Goal: Transaction & Acquisition: Purchase product/service

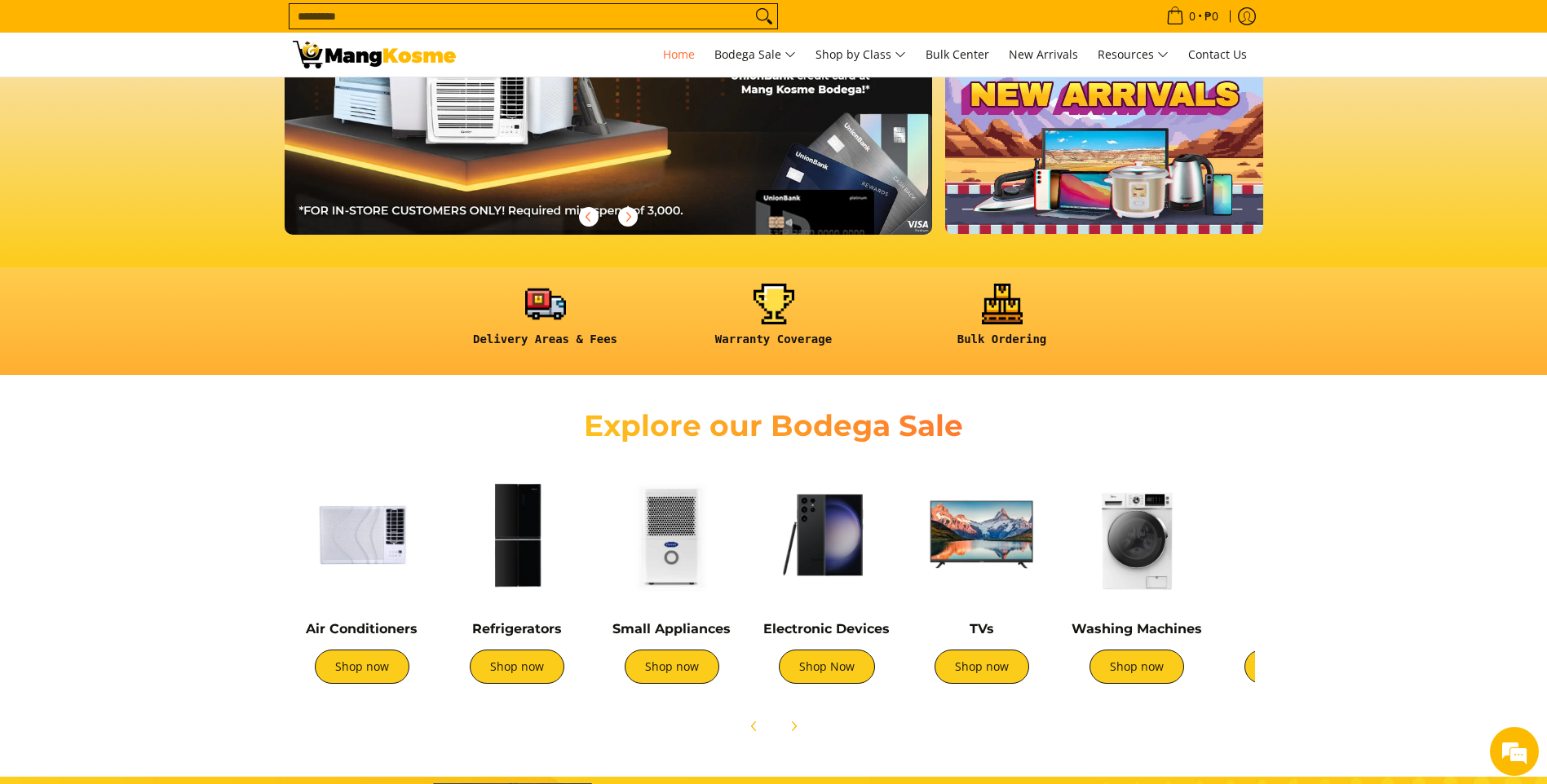
scroll to position [327, 0]
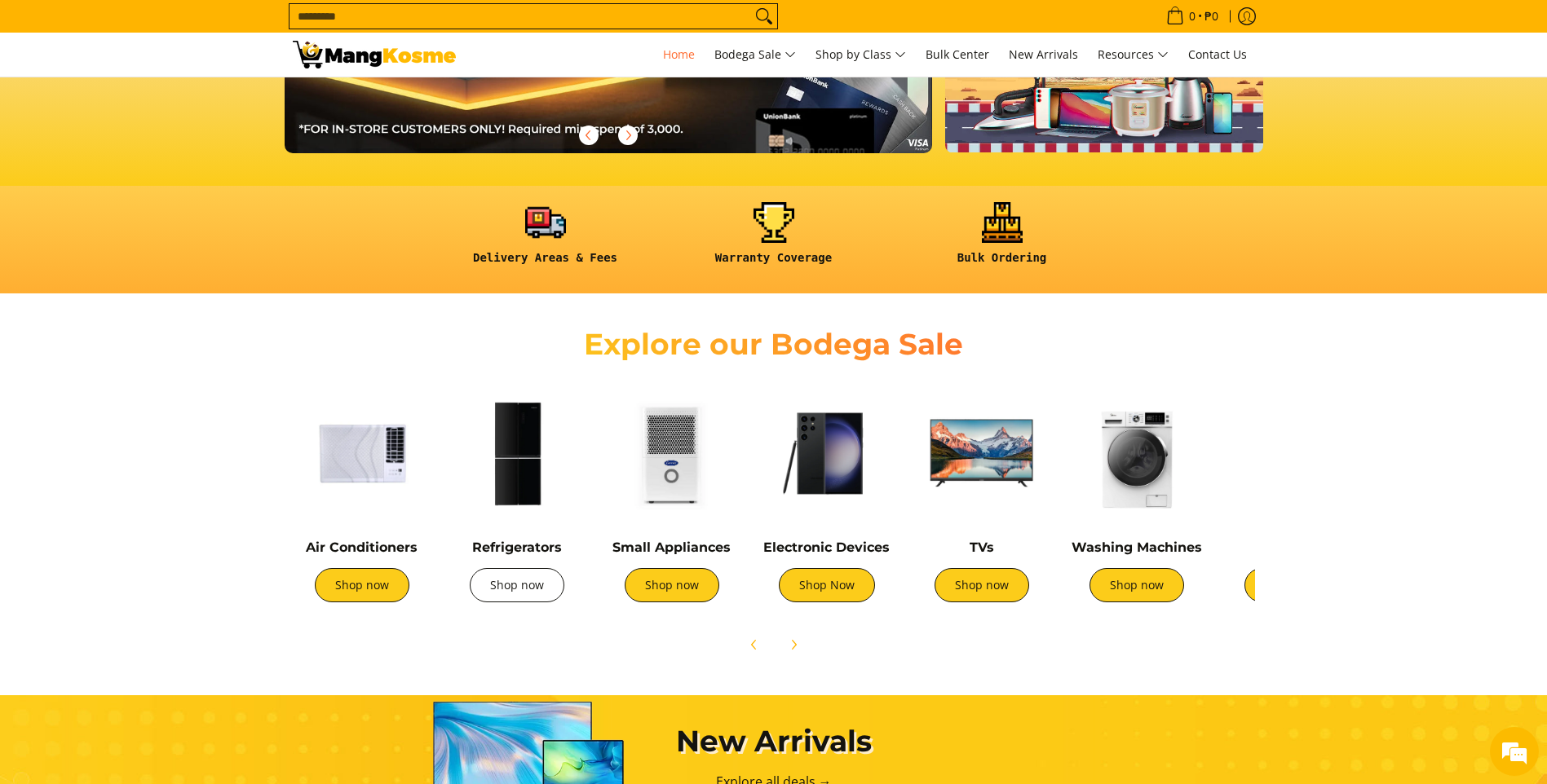
click at [515, 588] on link "Shop now" at bounding box center [516, 585] width 94 height 34
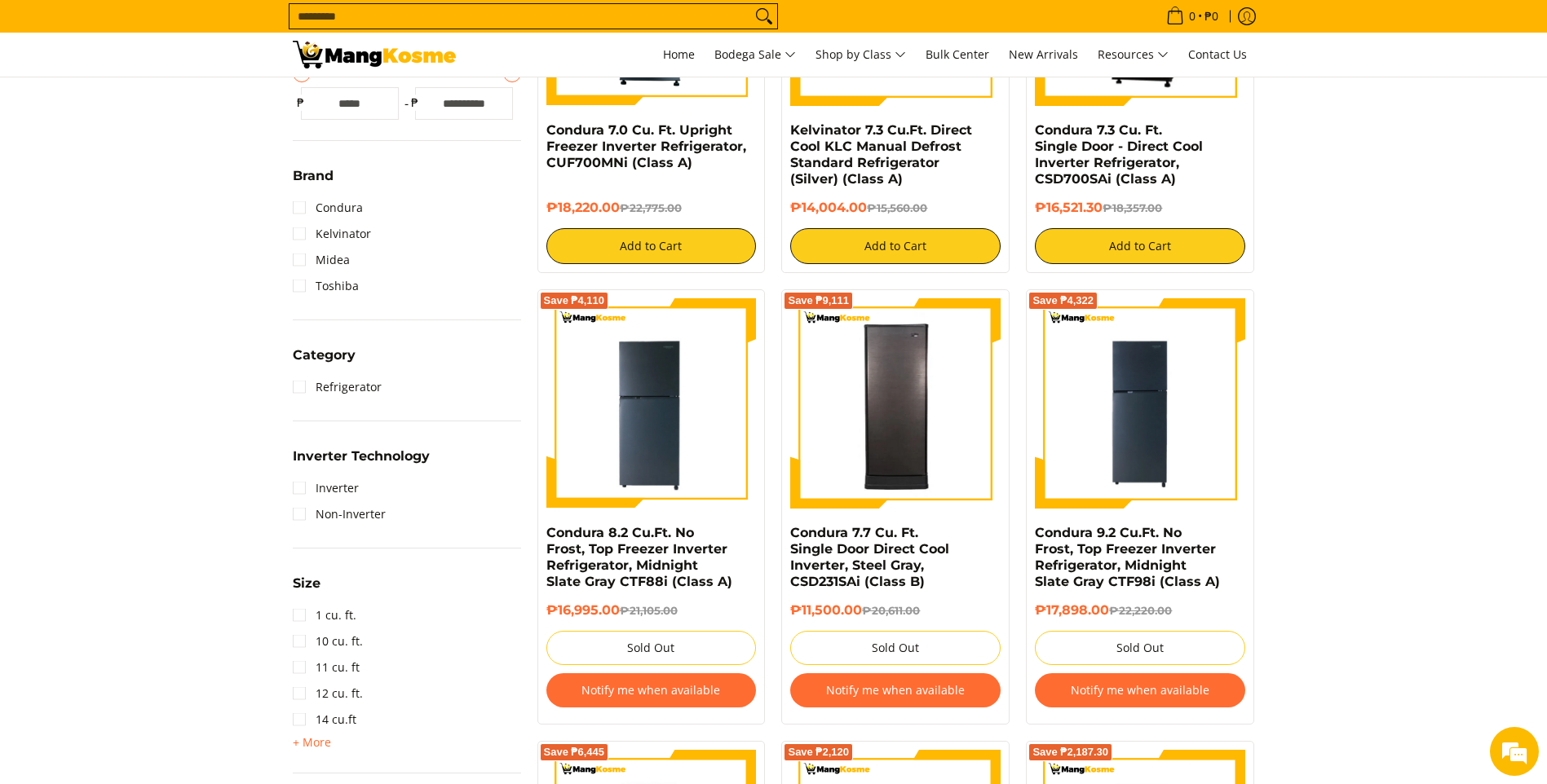
scroll to position [489, 0]
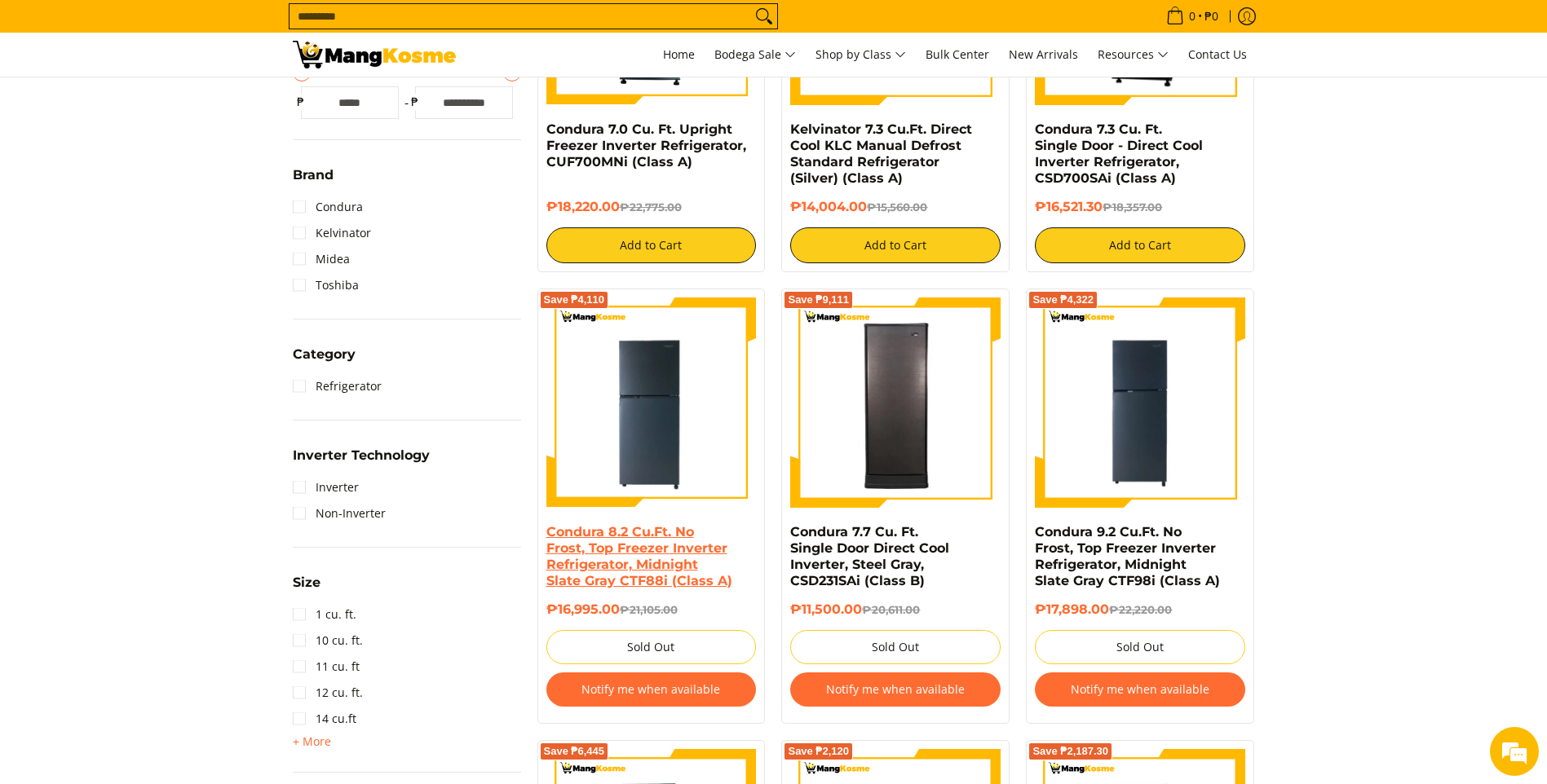
click at [626, 571] on link "Condura 8.2 Cu.Ft. No Frost, Top Freezer Inverter Refrigerator, Midnight Slate …" at bounding box center [639, 556] width 186 height 65
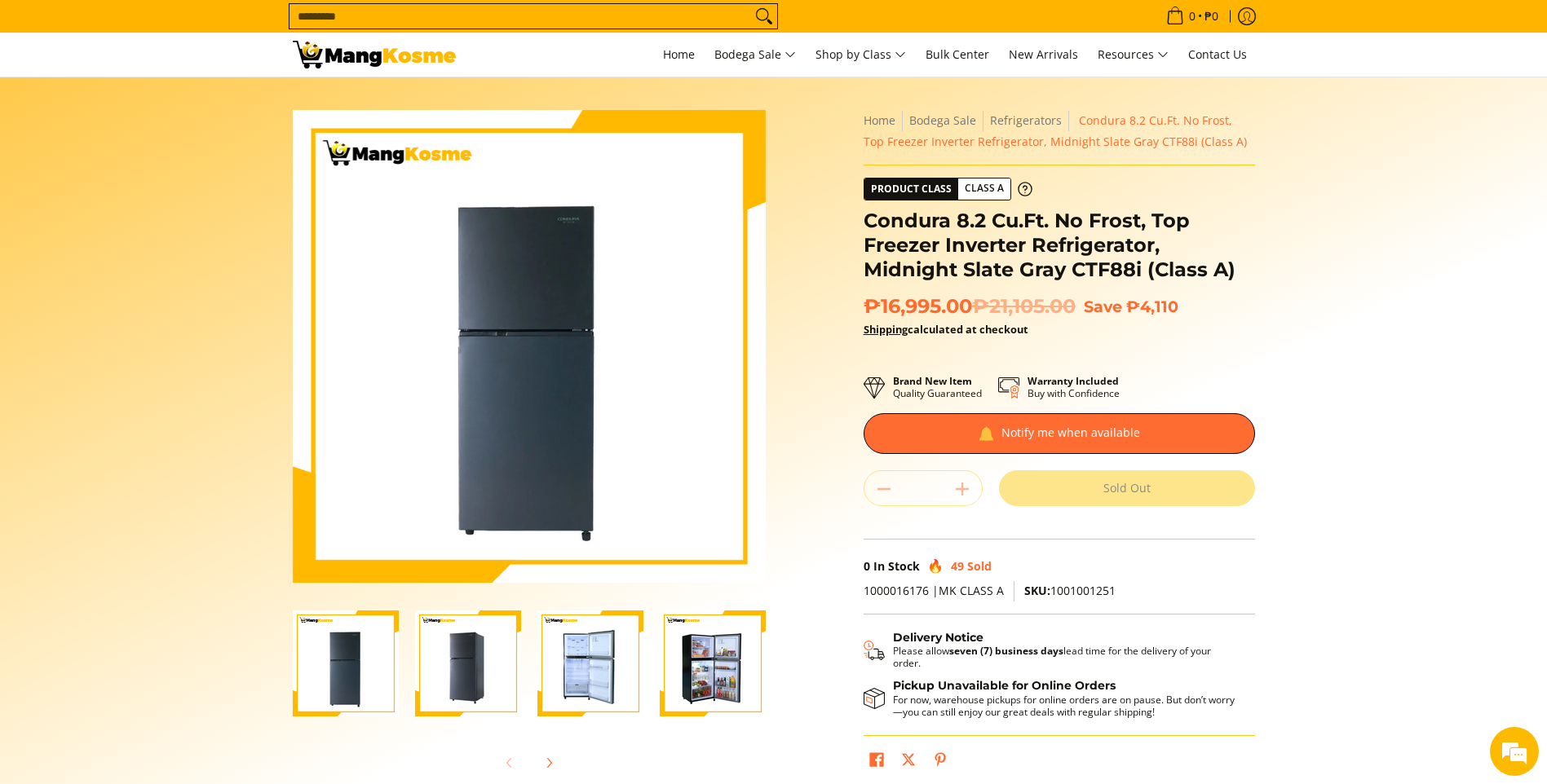
click at [471, 680] on img "Condura 8.2 Cu.Ft. No Frost, Top Freezer Inverter Refrigerator, Midnight Slate …" at bounding box center [468, 663] width 106 height 106
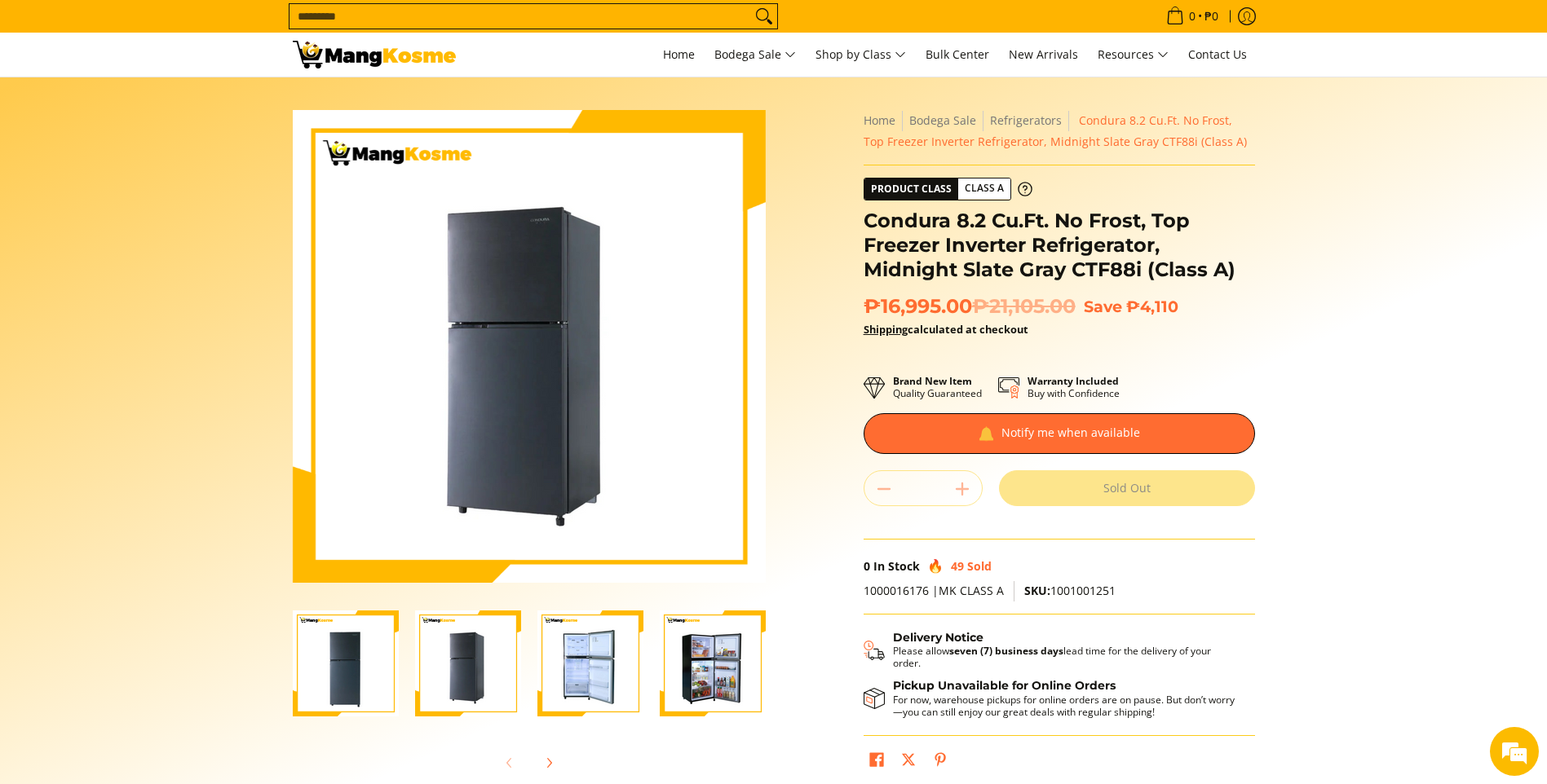
click at [570, 671] on img "Condura 8.2 Cu.Ft. No Frost, Top Freezer Inverter Refrigerator, Midnight Slate …" at bounding box center [590, 663] width 106 height 106
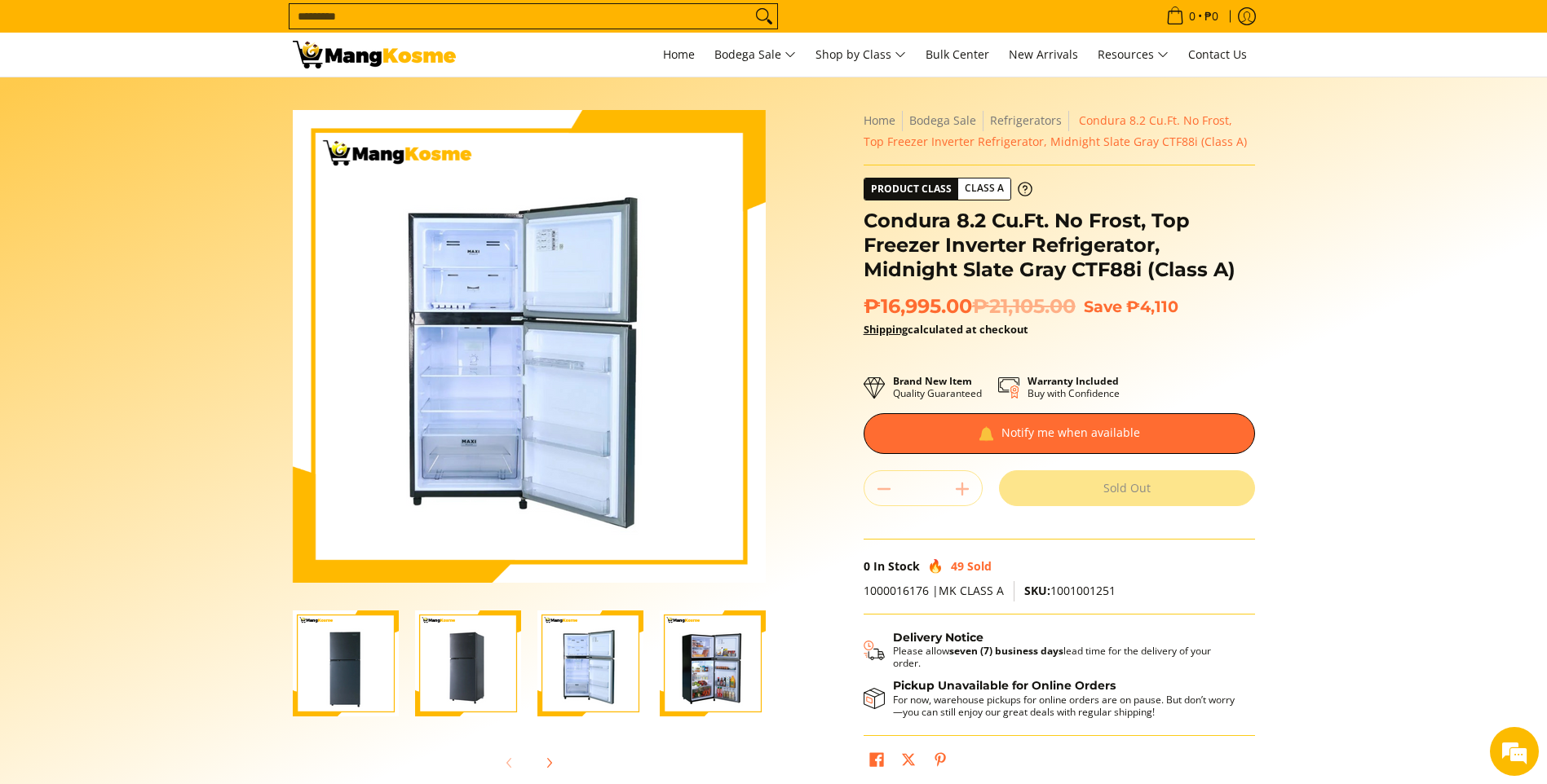
click at [707, 662] on img "Condura 8.2 Cu.Ft. No Frost, Top Freezer Inverter Refrigerator, Midnight Slate …" at bounding box center [713, 663] width 106 height 106
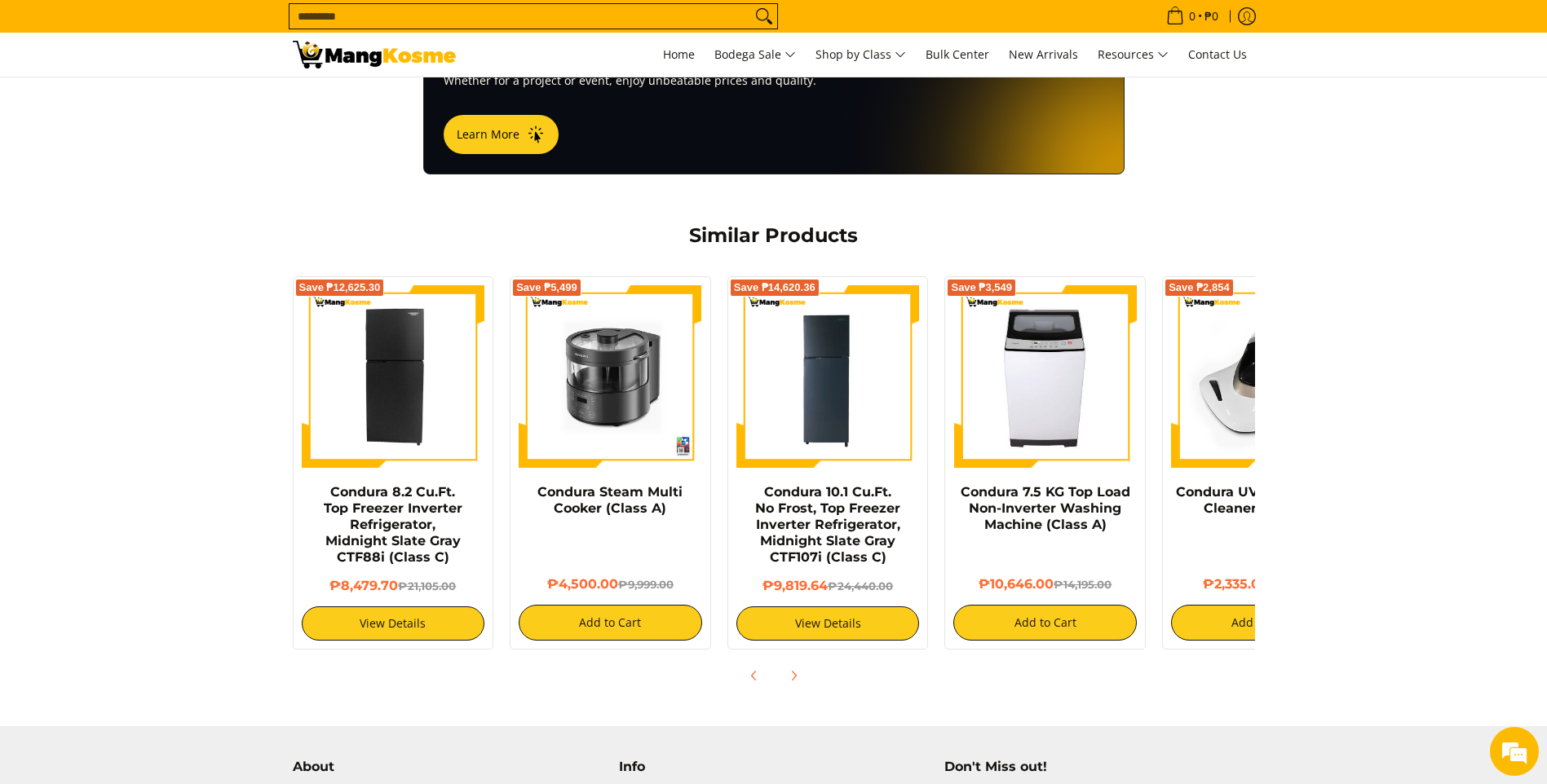
drag, startPoint x: 1185, startPoint y: 471, endPoint x: 1237, endPoint y: 548, distance: 92.9
click at [1237, 548] on div "Condura UV Bed Vacuum Cleaner (Class A) ₱2,335.00 ₱5,189.00 Add to Cart" at bounding box center [1263, 563] width 184 height 156
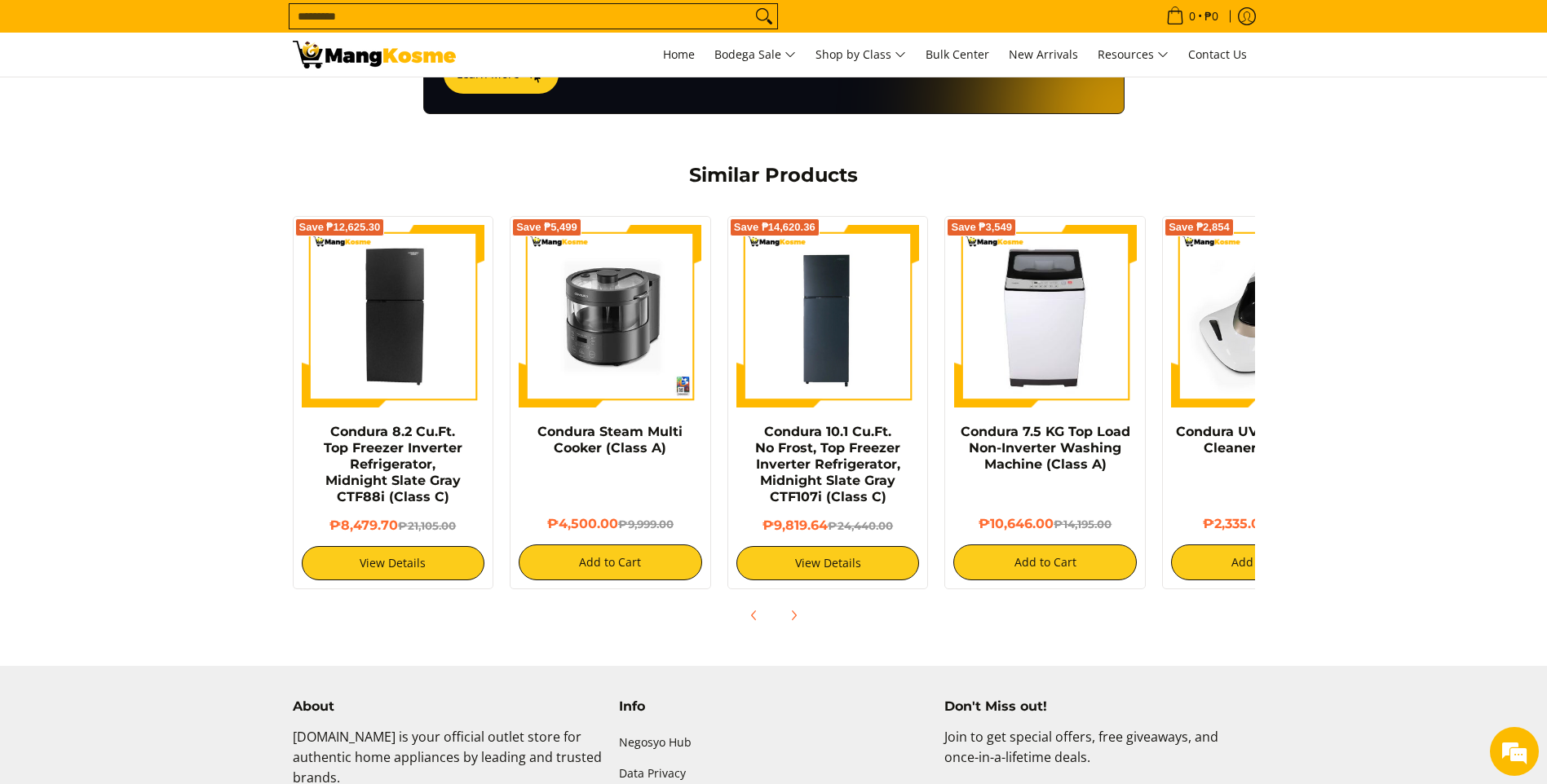
scroll to position [1223, 0]
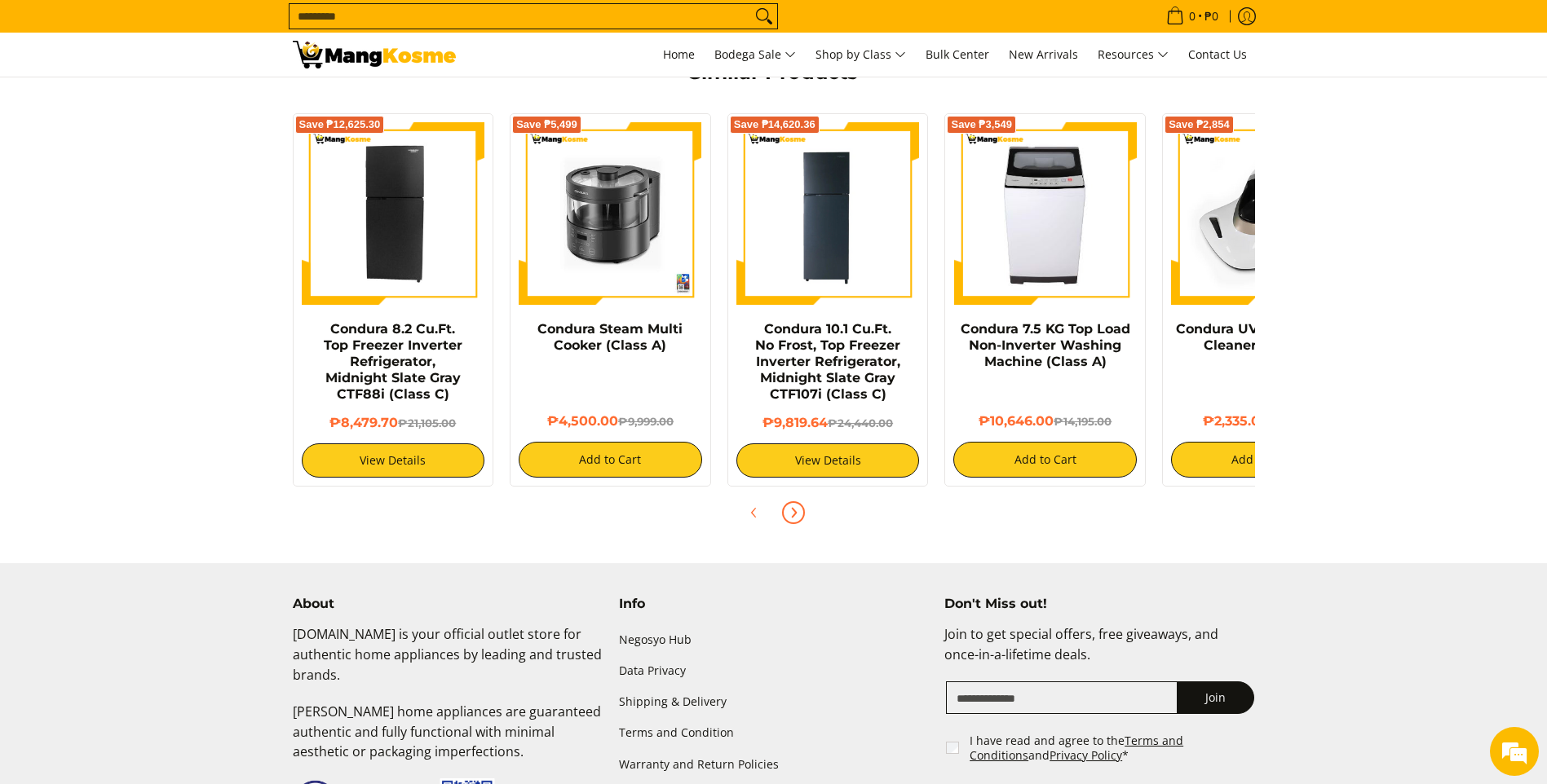
click at [790, 506] on icon "Next" at bounding box center [793, 512] width 13 height 13
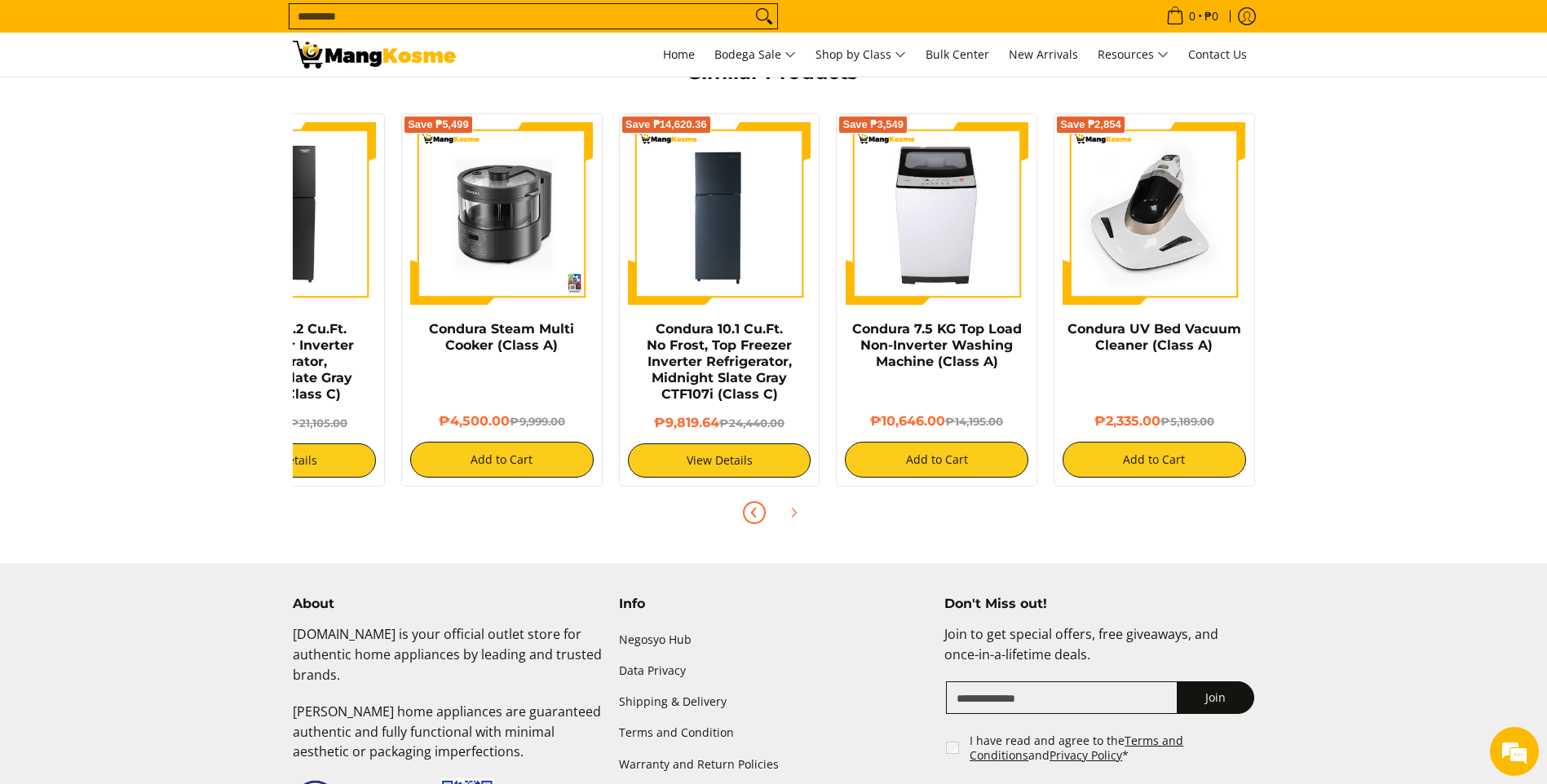
click at [763, 501] on button "Previous" at bounding box center [754, 513] width 36 height 36
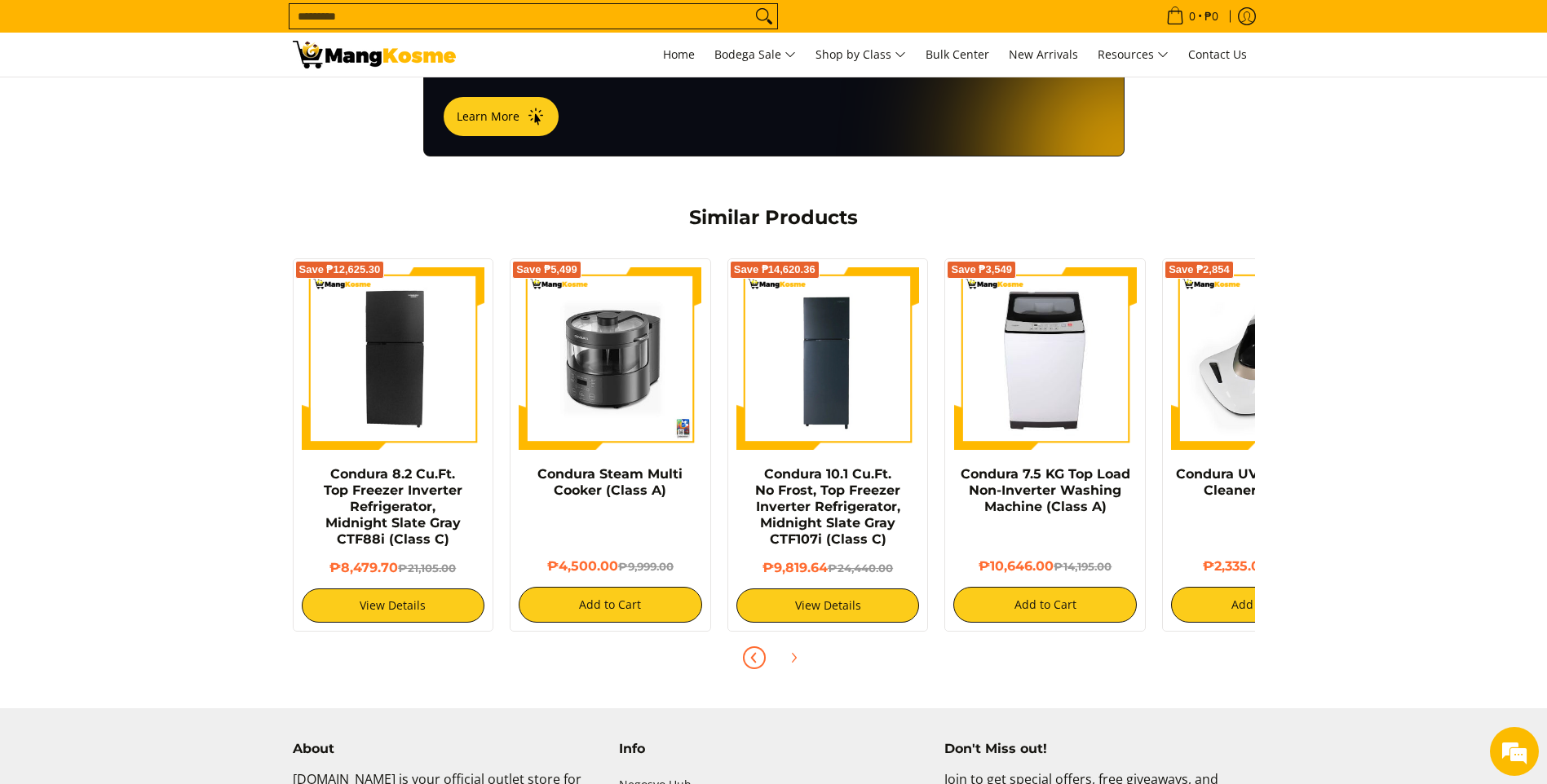
scroll to position [1060, 0]
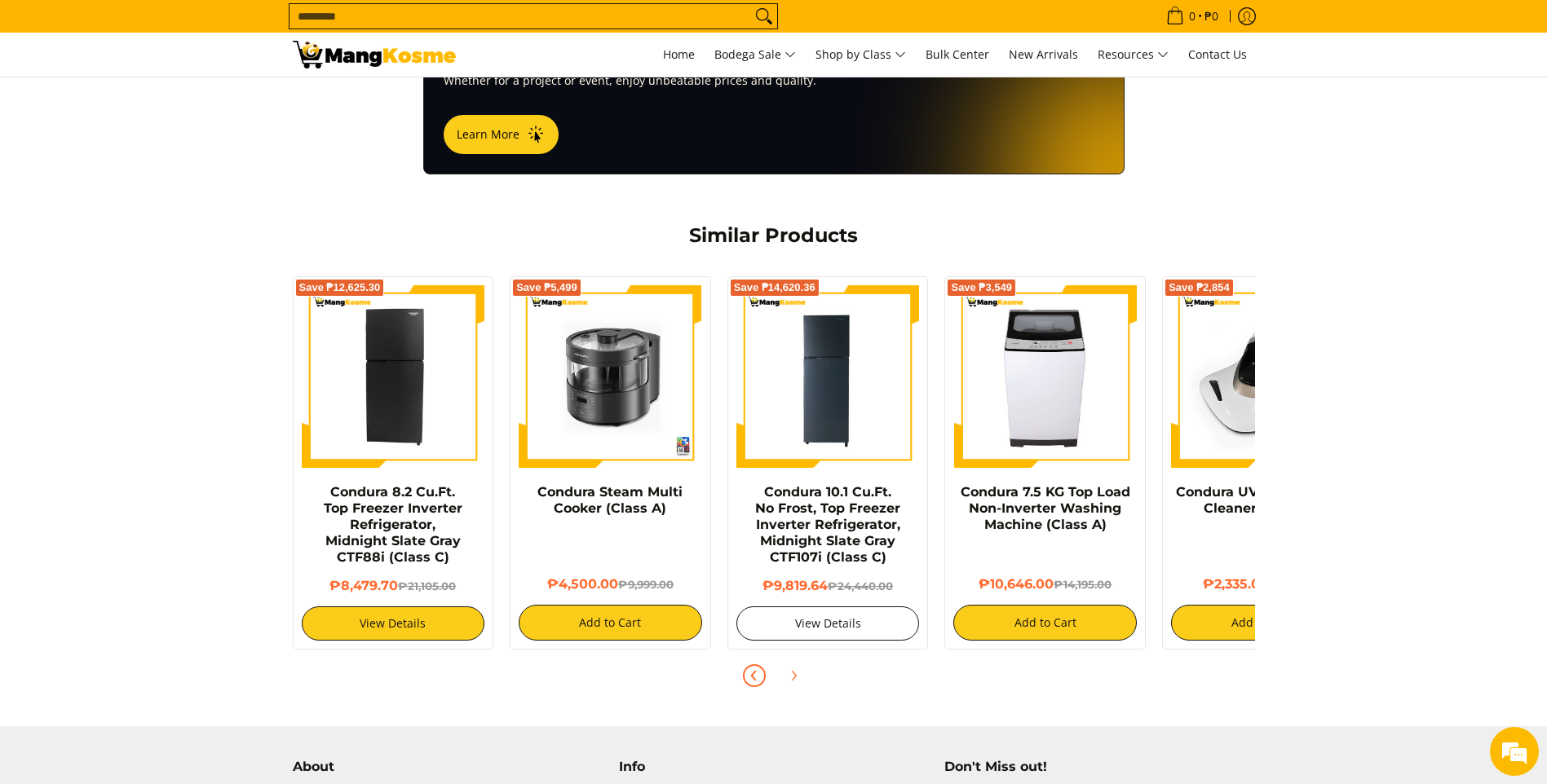
click at [837, 609] on link "View Details" at bounding box center [828, 623] width 184 height 34
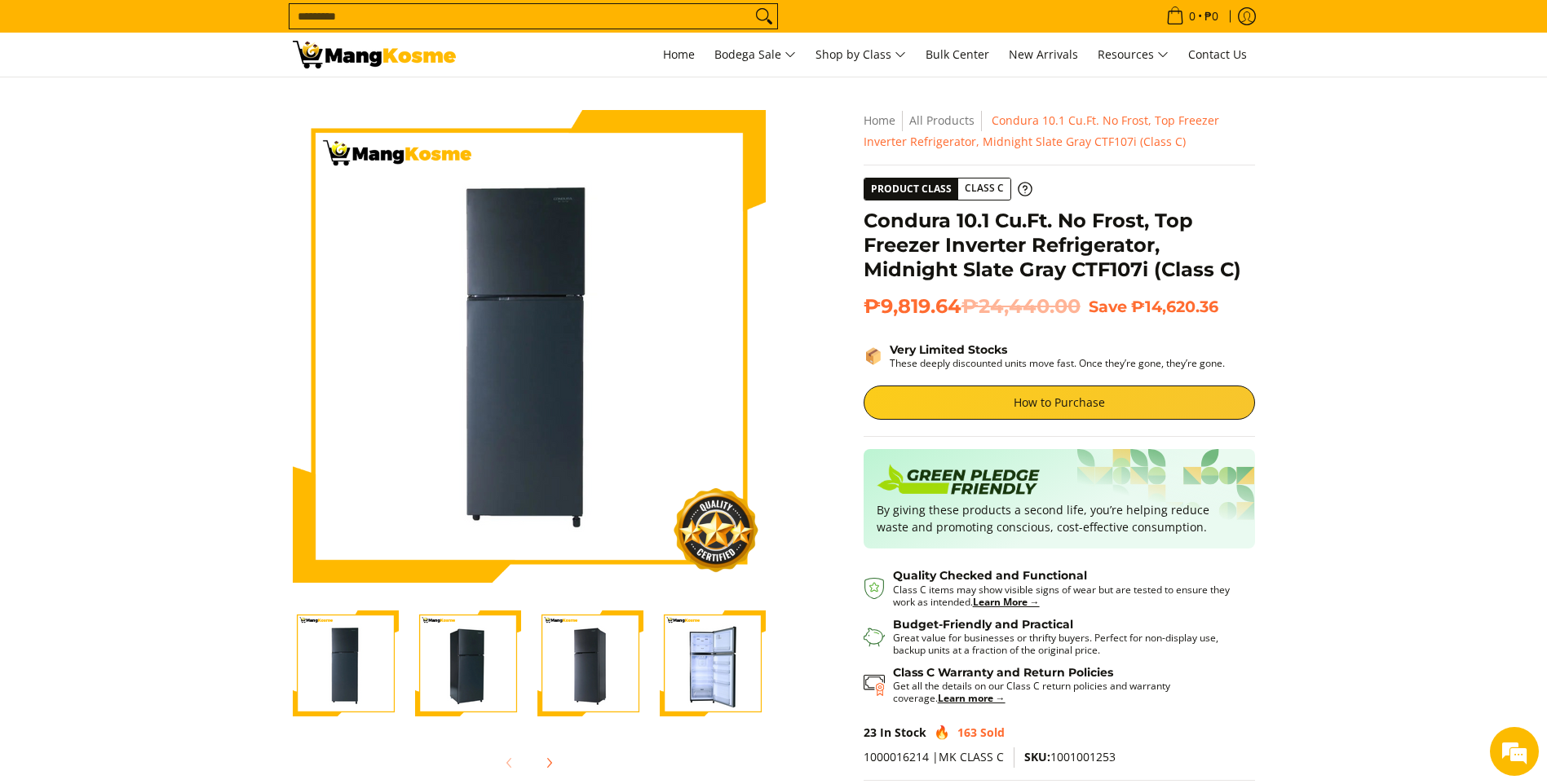
click at [701, 679] on img "Condura 10.1 Cu.Ft. No Frost, Top Freezer Inverter Refrigerator, Midnight Slate…" at bounding box center [713, 663] width 106 height 106
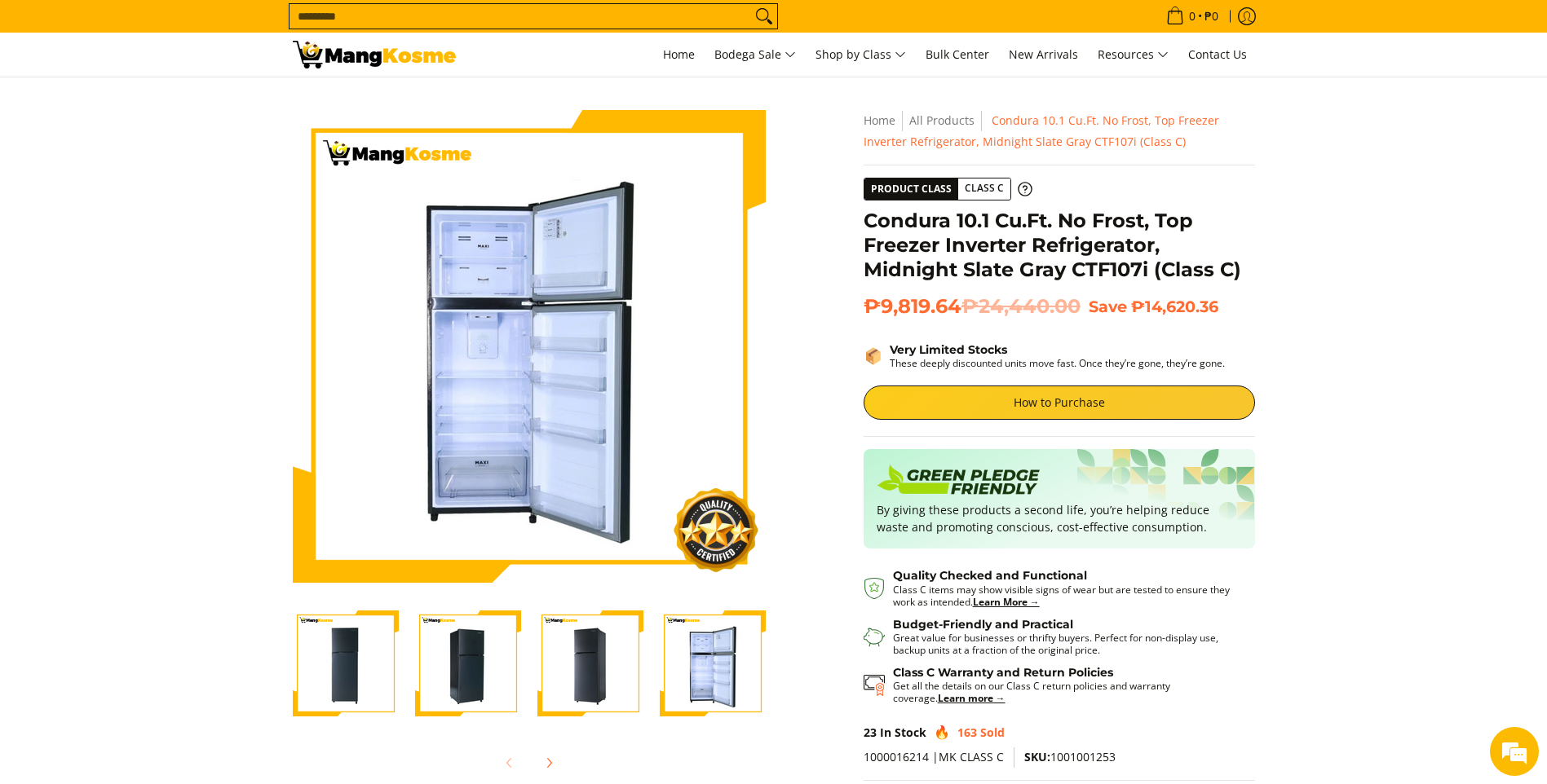
click at [394, 55] on img at bounding box center [374, 54] width 163 height 28
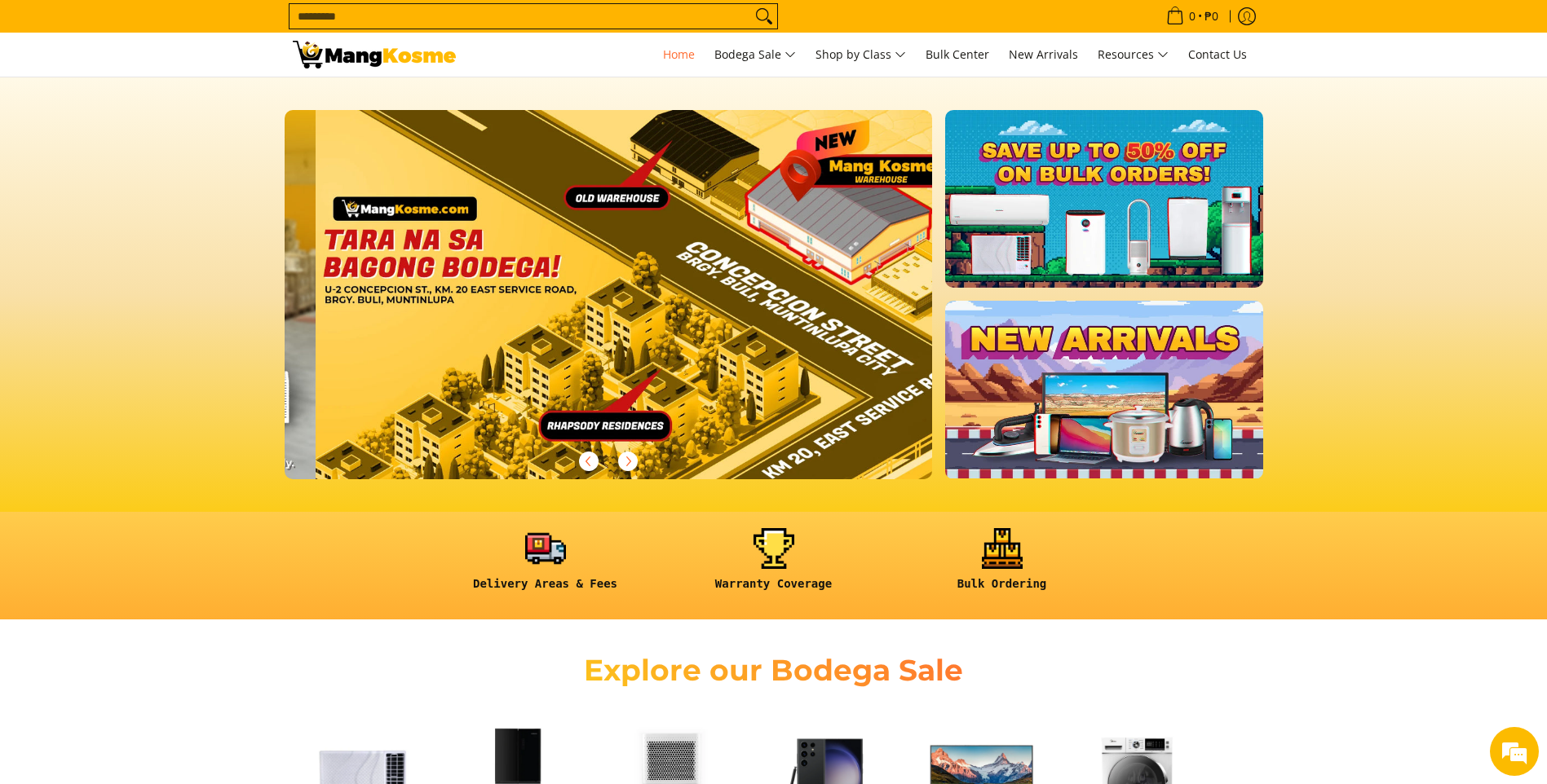
scroll to position [0, 1945]
